Goal: Information Seeking & Learning: Learn about a topic

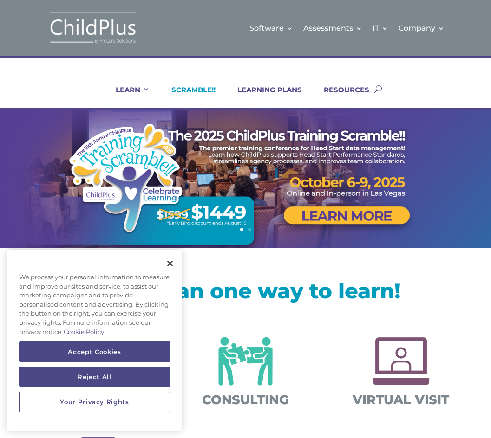
click at [201, 87] on link "SCRAMBLE!!" at bounding box center [188, 96] width 56 height 22
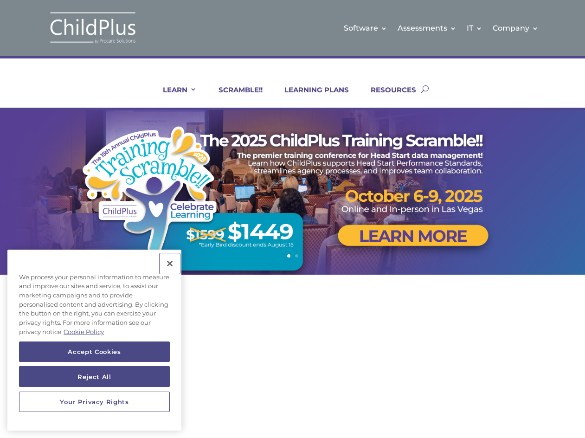
click at [171, 269] on button "Close" at bounding box center [170, 263] width 20 height 20
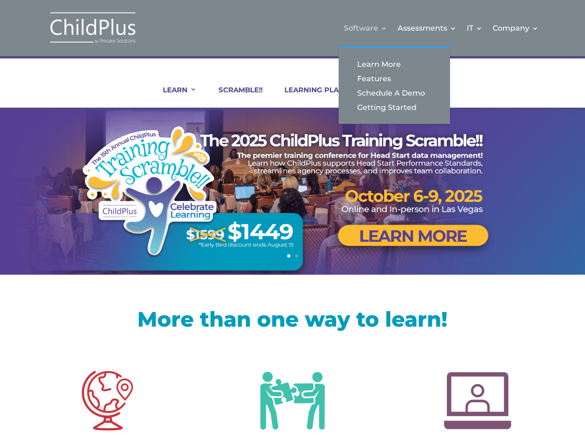
click at [383, 29] on link "Software" at bounding box center [366, 28] width 44 height 38
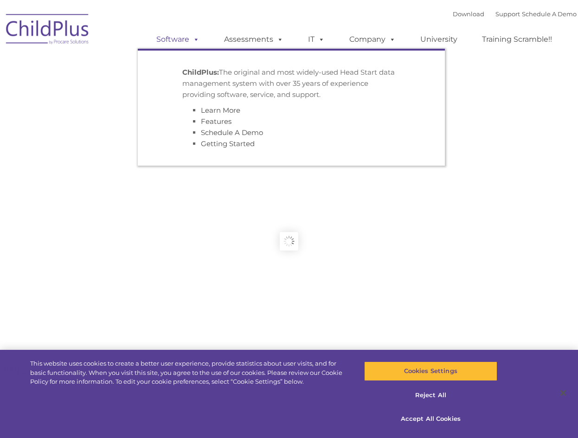
type input ""
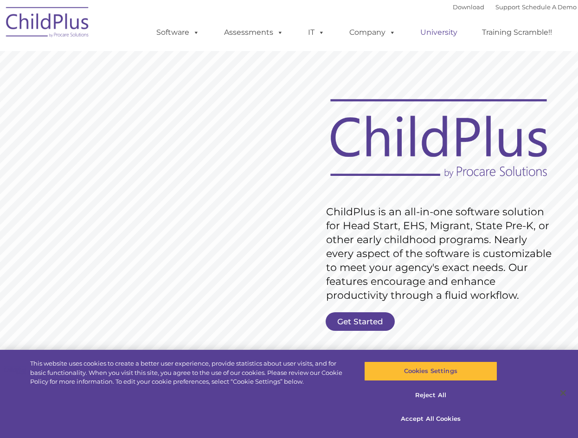
click at [445, 33] on link "University" at bounding box center [439, 32] width 56 height 19
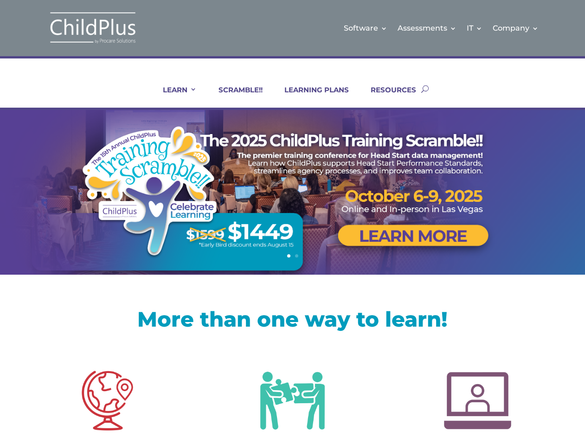
click at [536, 92] on div "LEARN IN-PERSON Consulting On-site Events Summit Scramble!! ONLINE Courses Cert…" at bounding box center [292, 89] width 527 height 38
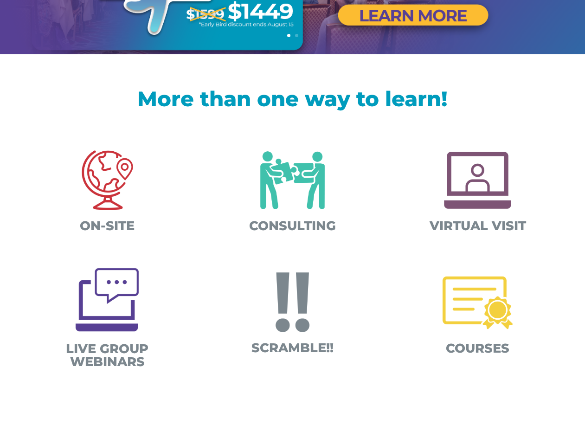
scroll to position [223, 0]
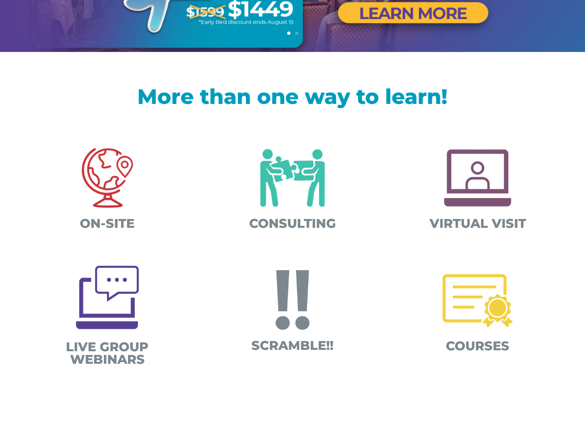
click at [311, 174] on img at bounding box center [293, 178] width 86 height 86
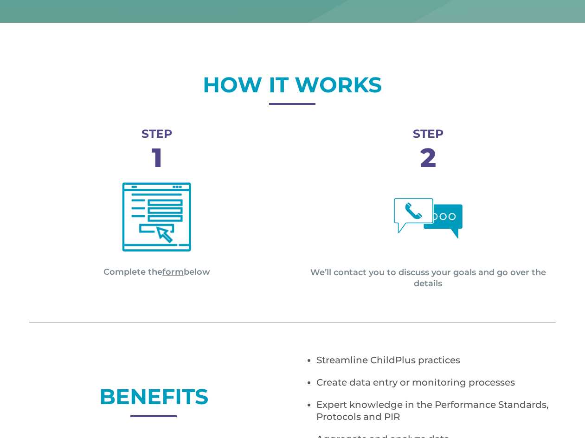
scroll to position [334, 0]
